Goal: Entertainment & Leisure: Consume media (video, audio)

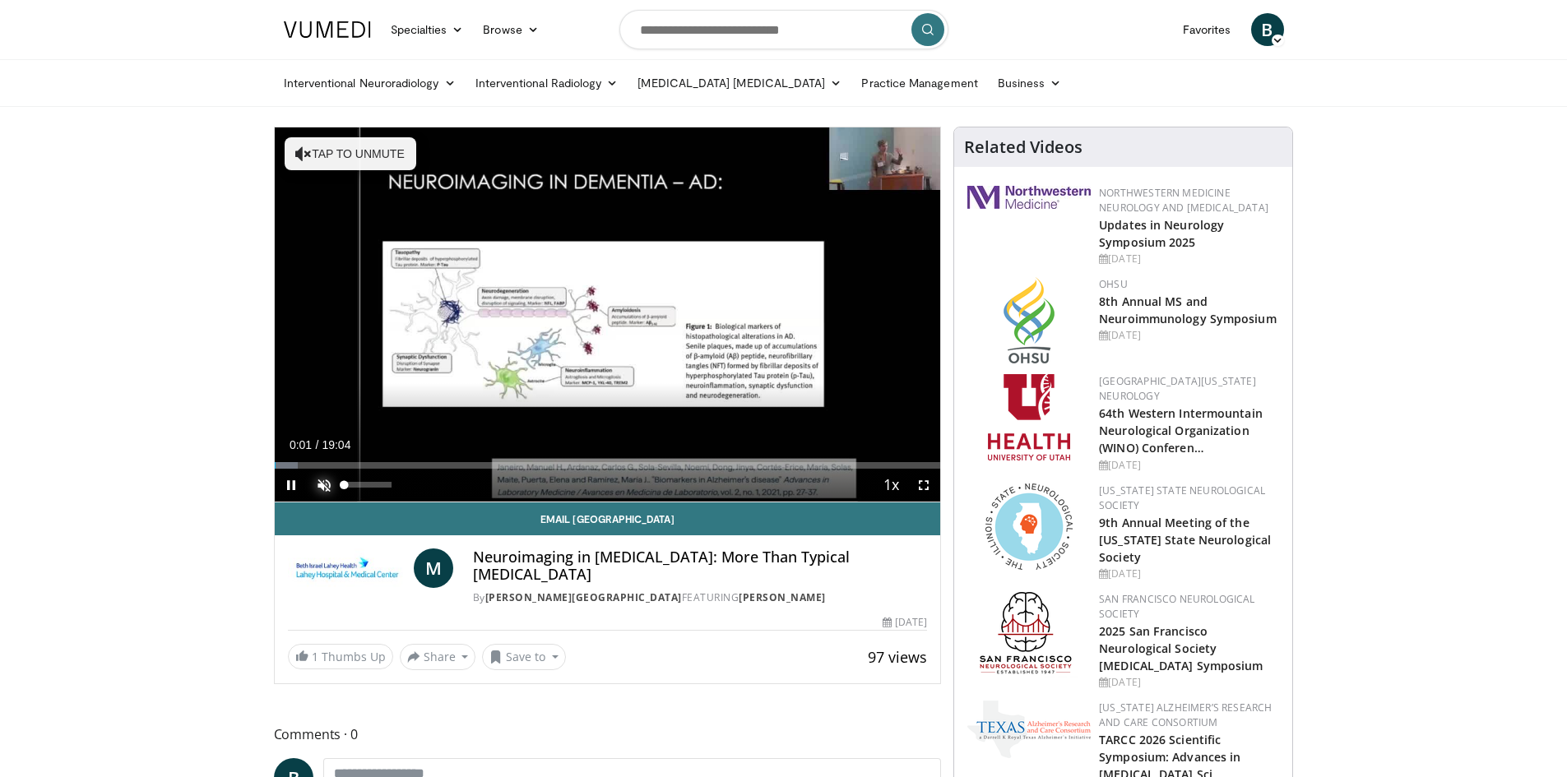
click at [322, 490] on span "Video Player" at bounding box center [324, 485] width 33 height 33
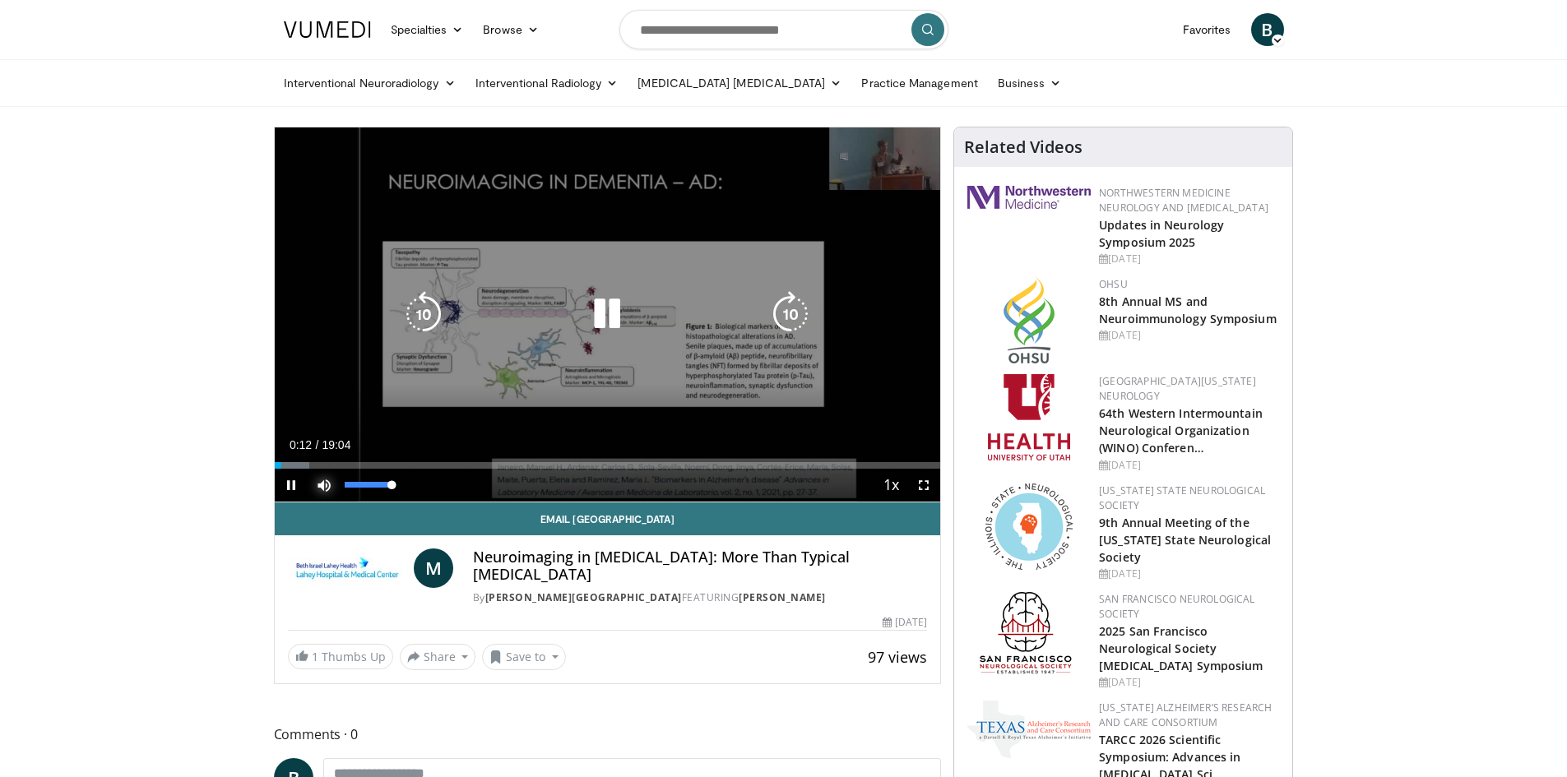
drag, startPoint x: 402, startPoint y: 484, endPoint x: 429, endPoint y: 482, distance: 26.4
click at [419, 483] on div "Mute 100%" at bounding box center [365, 485] width 115 height 33
click at [660, 257] on div "10 seconds Tap to unmute" at bounding box center [608, 314] width 666 height 374
